Goal: Register for event/course

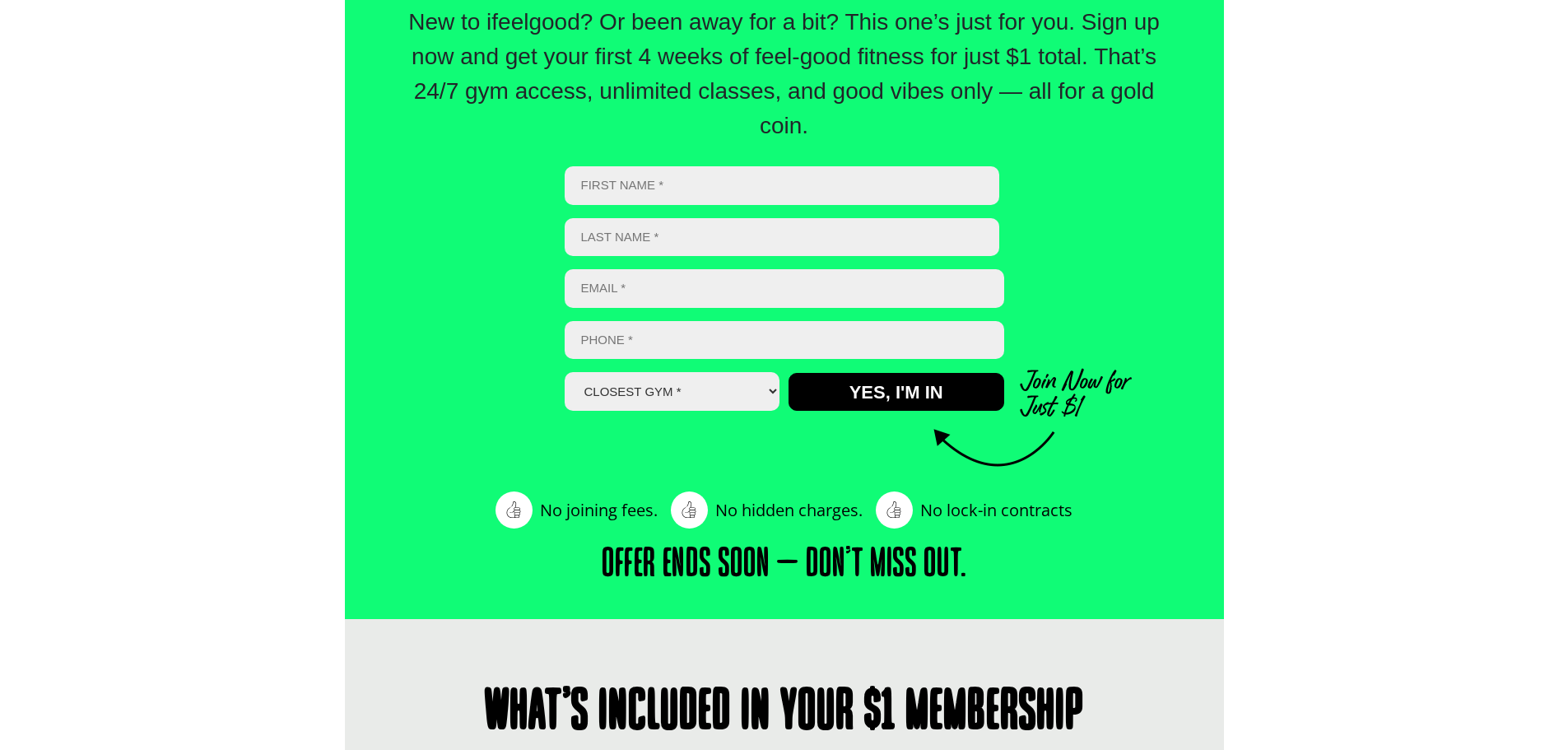
select select "Calamvale"
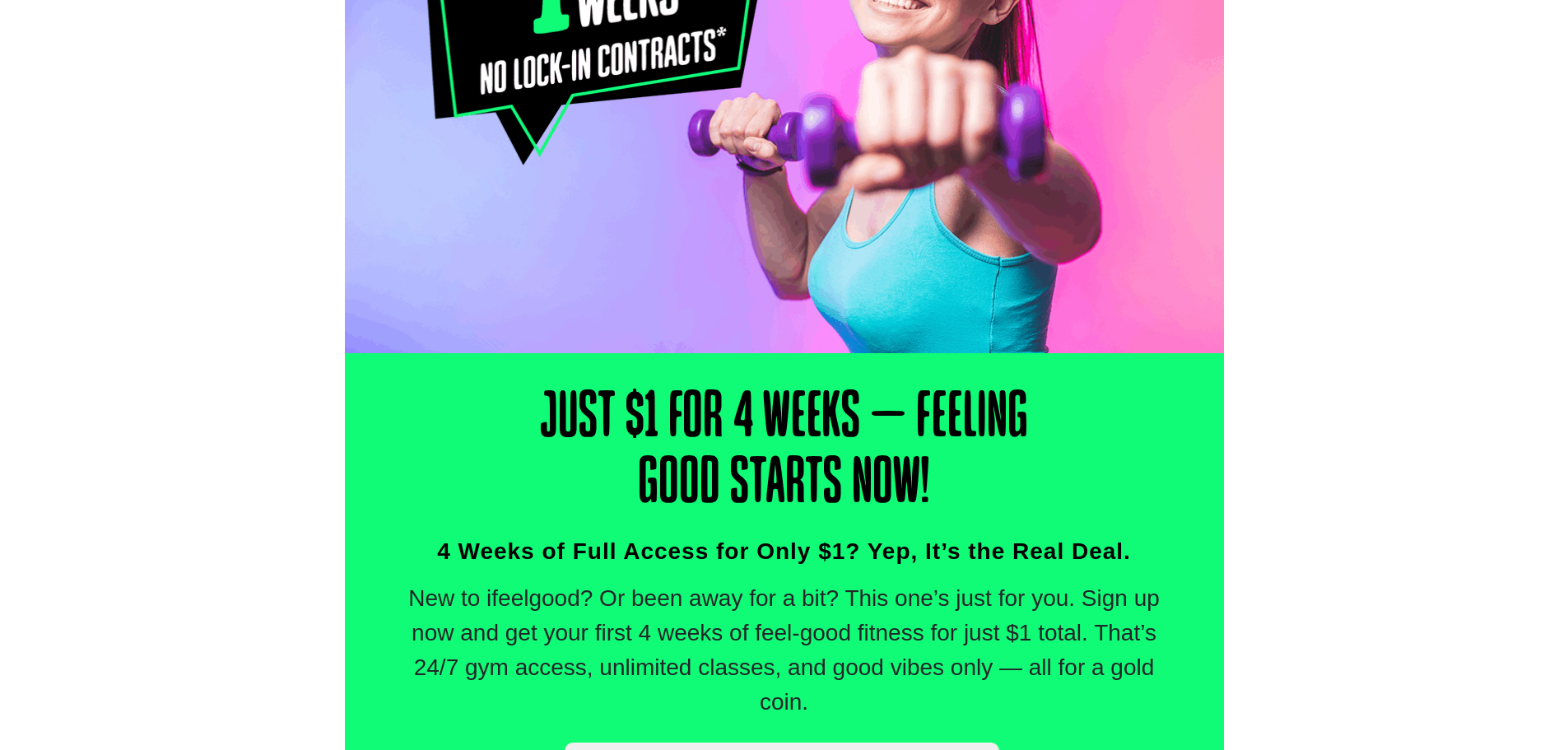
scroll to position [411, 0]
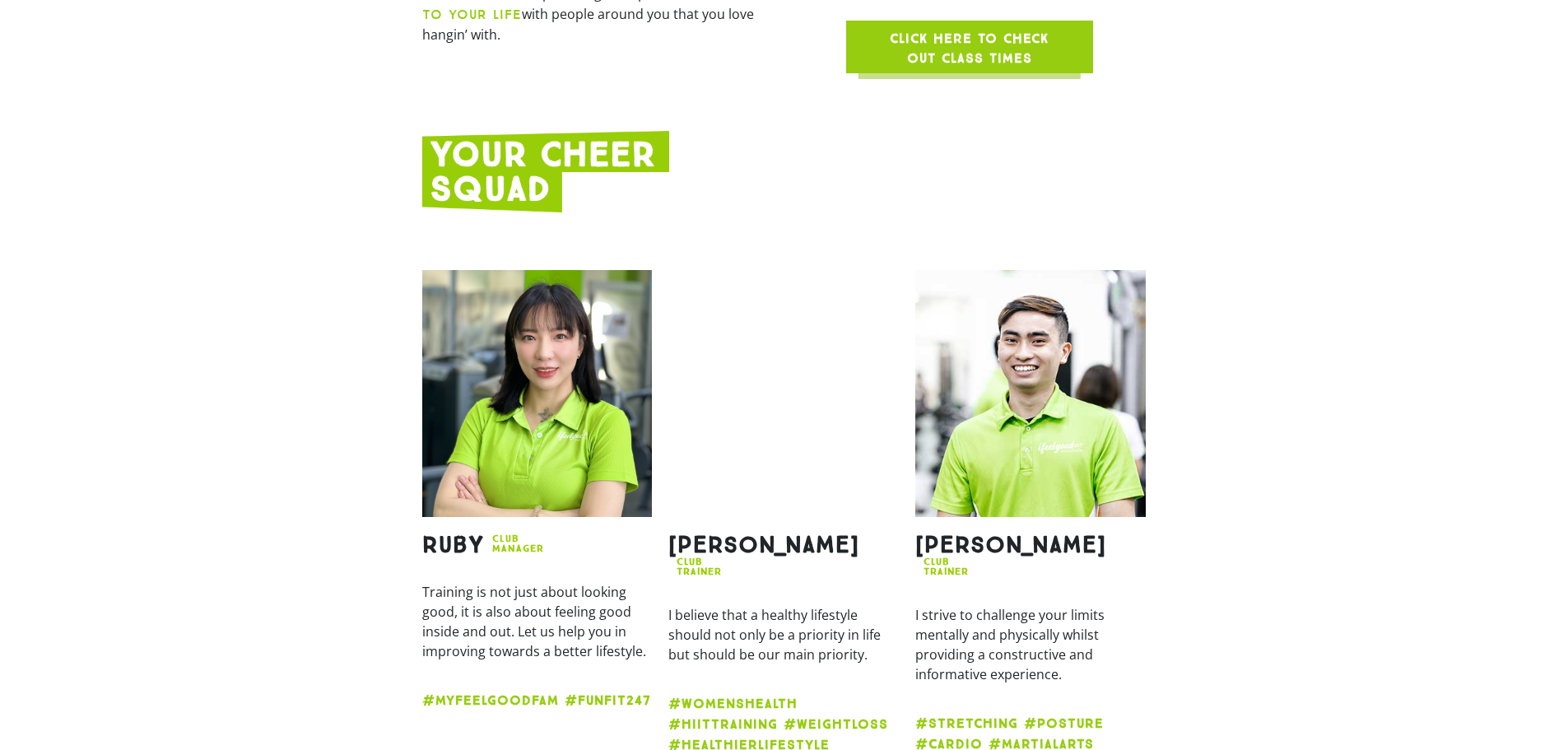
scroll to position [1893, 0]
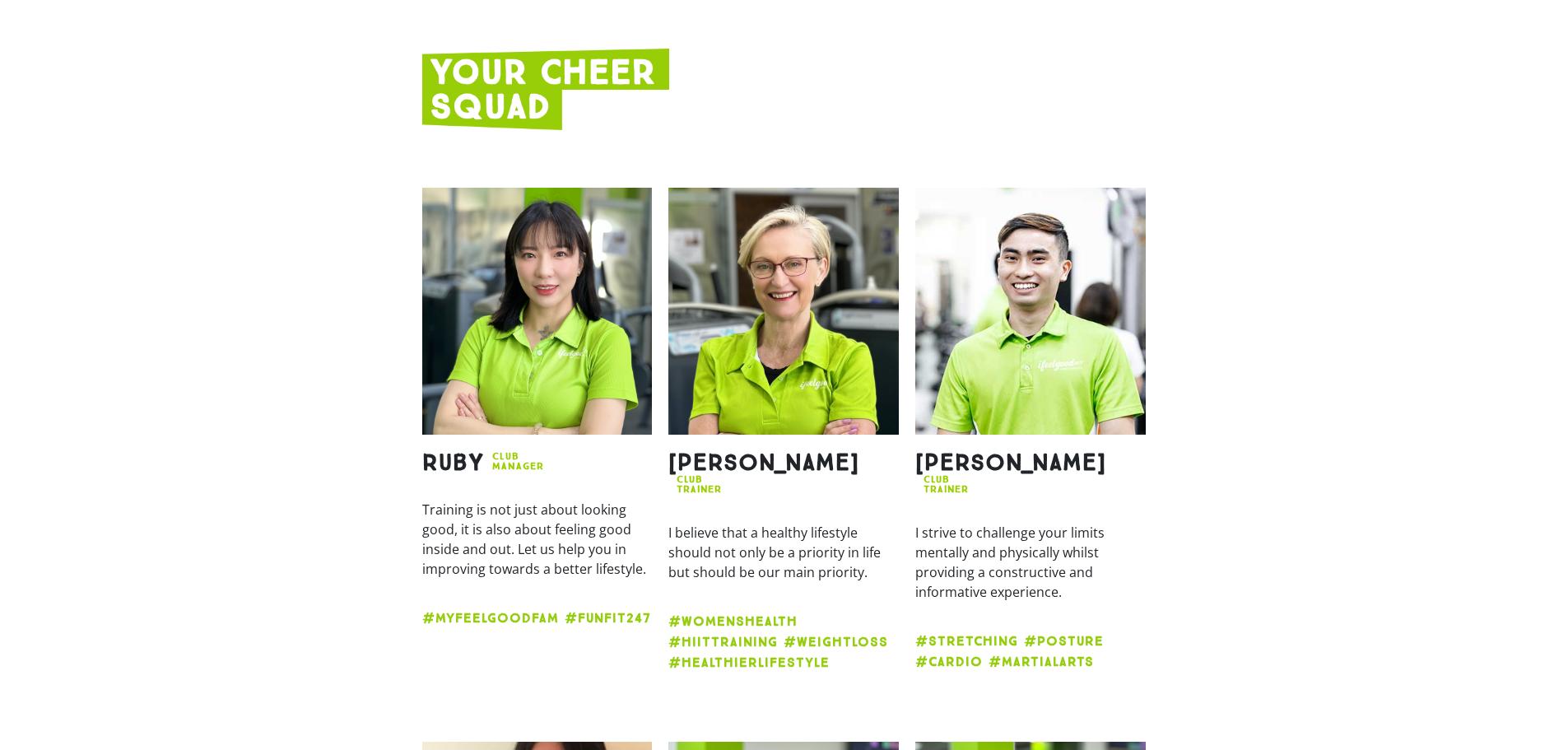
click at [299, 229] on section "Ruby Club Manager Training is not just about looking good, it is also about fee…" at bounding box center [784, 436] width 1568 height 513
